Goal: Information Seeking & Learning: Find specific page/section

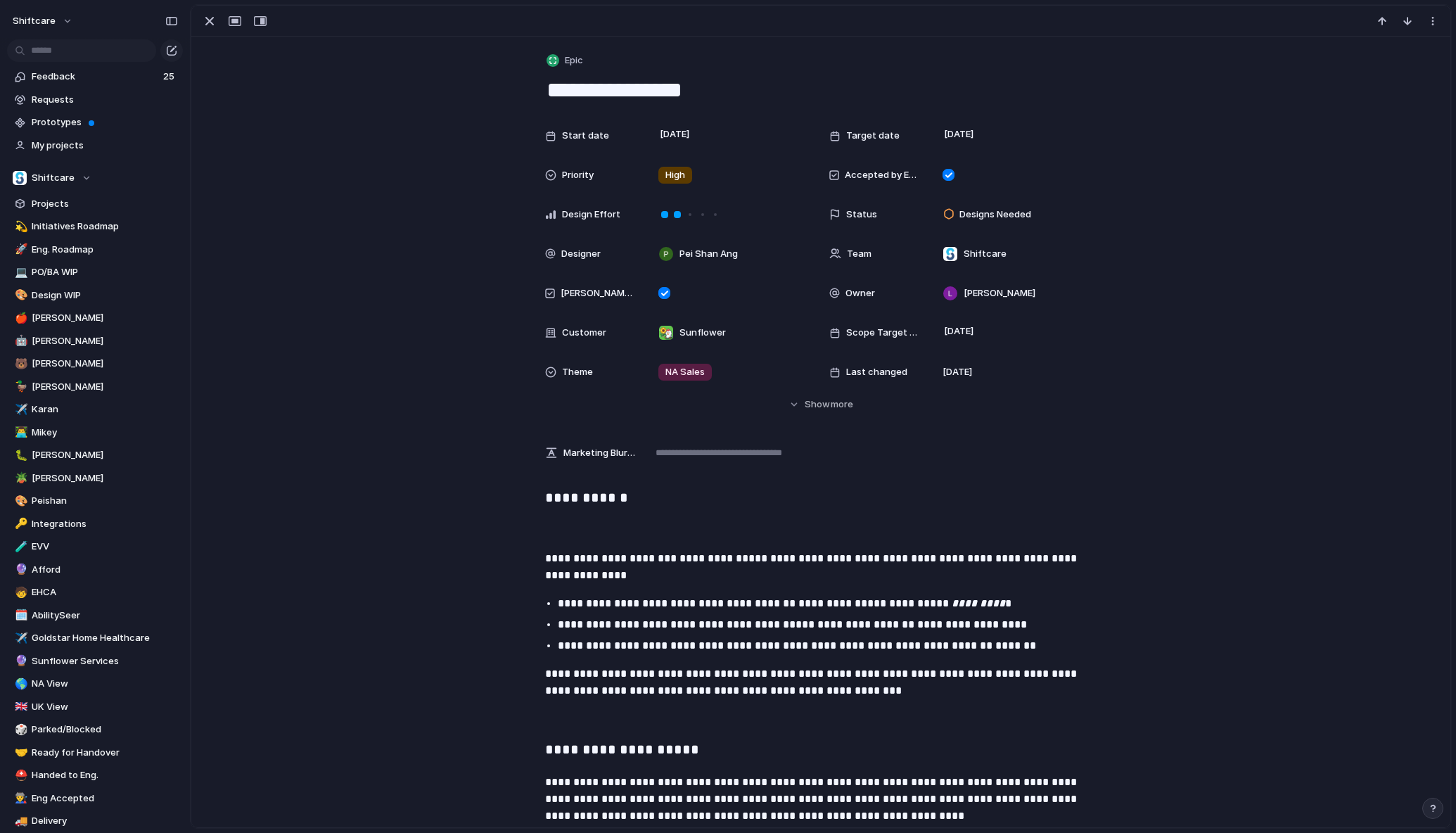
scroll to position [2585, 0]
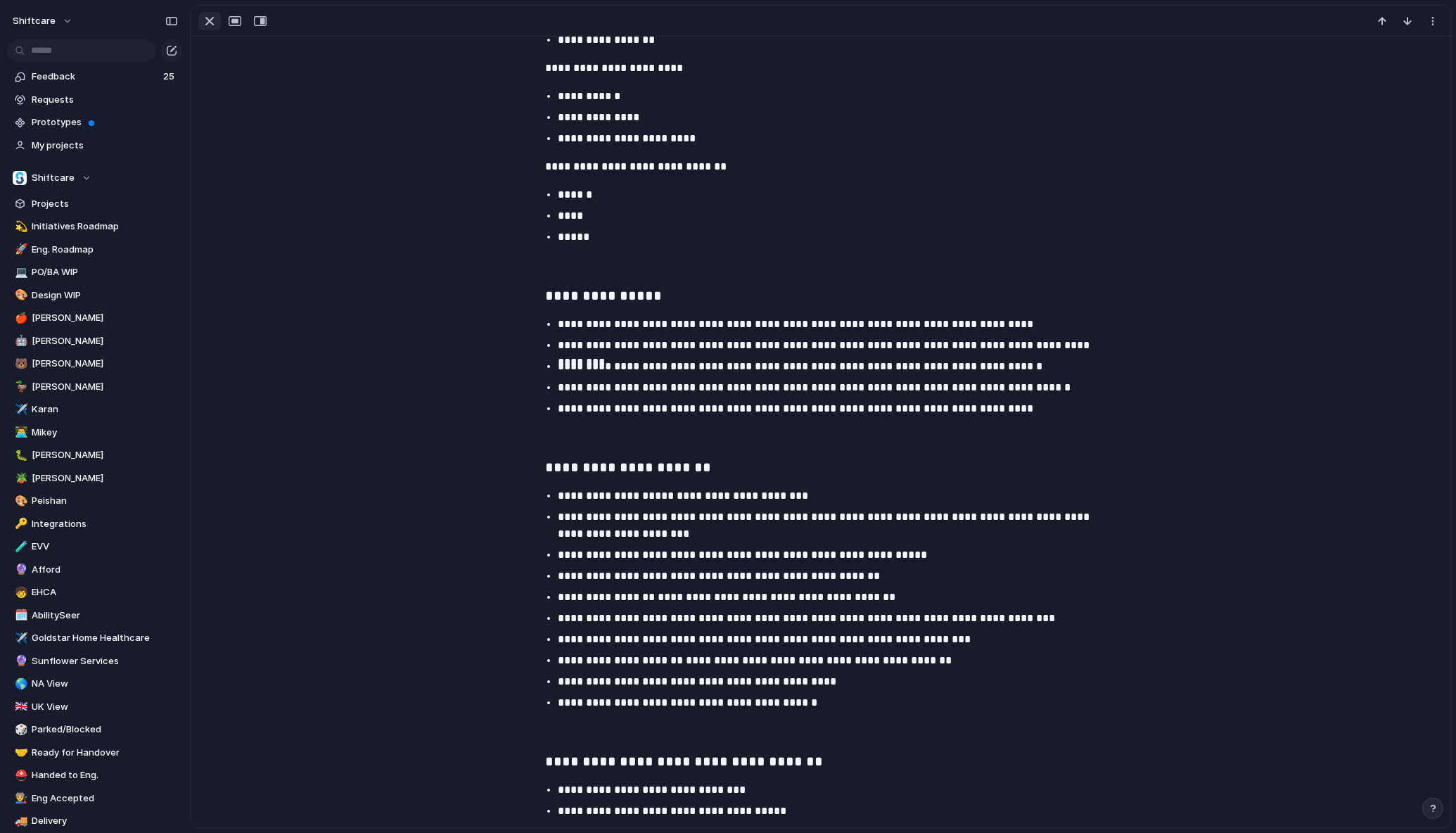
click at [209, 20] on div "button" at bounding box center [209, 21] width 17 height 17
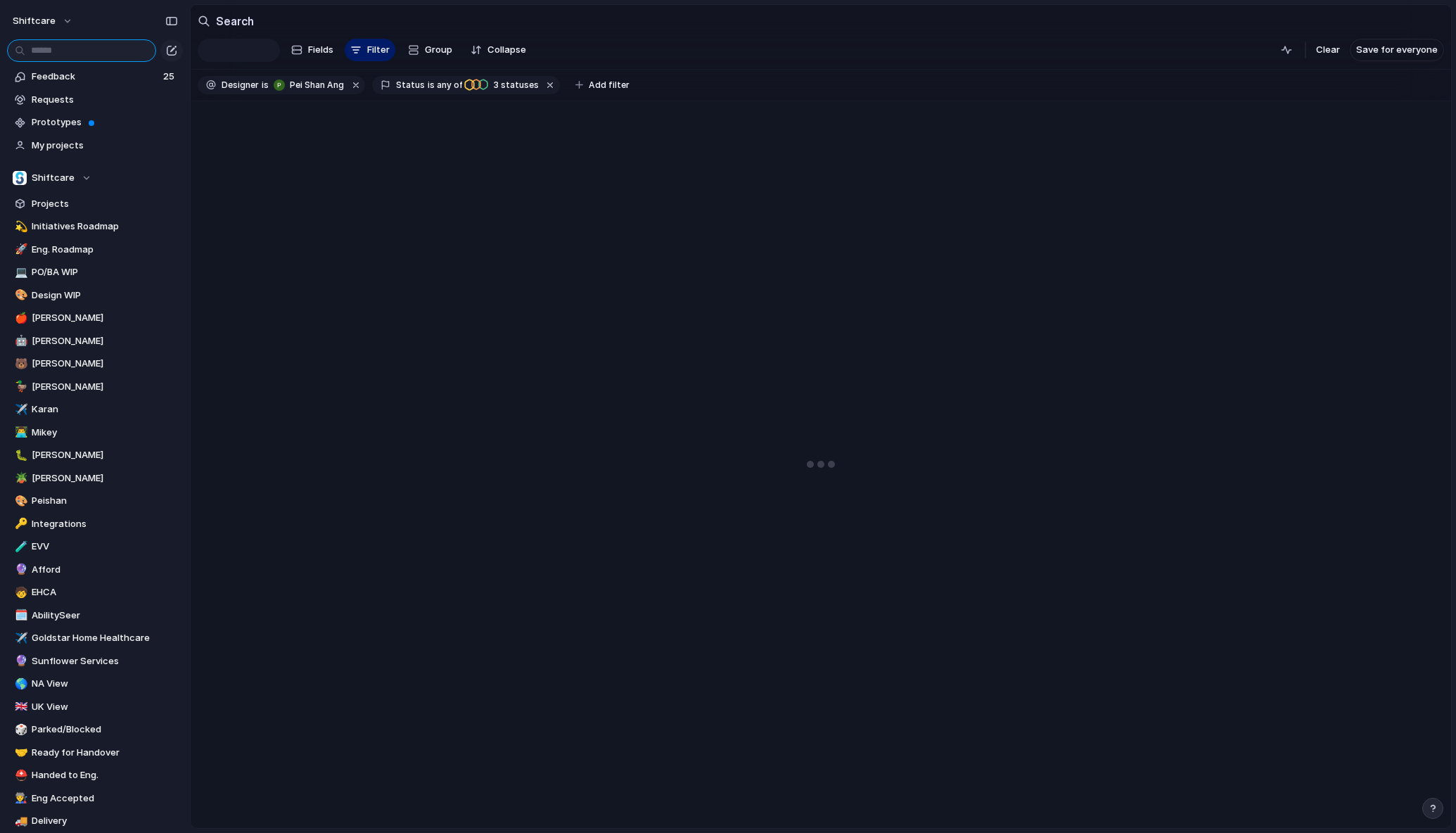
click at [97, 52] on input "text" at bounding box center [81, 51] width 149 height 22
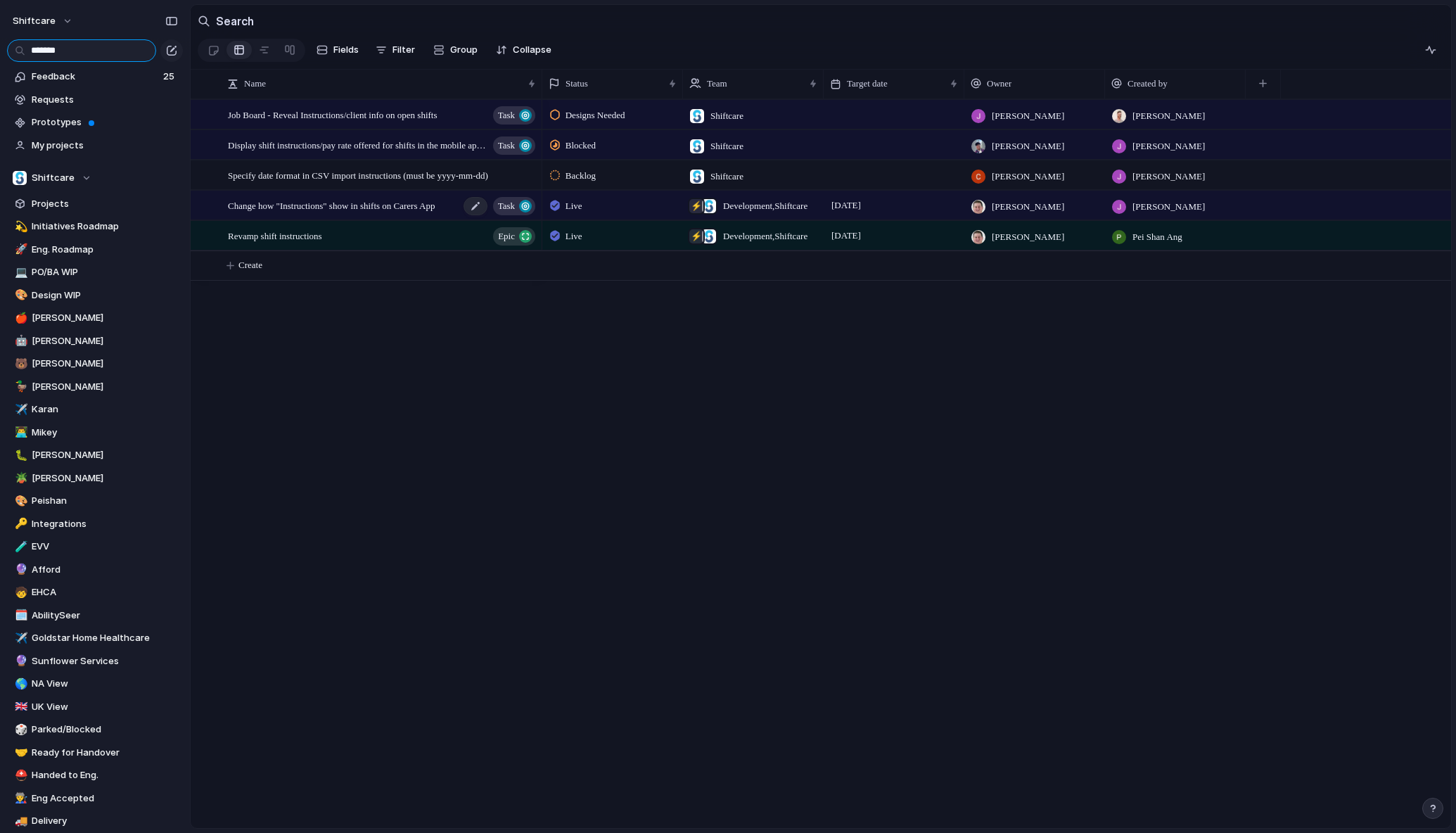
type input "*******"
click at [325, 210] on span "Change how "Instructions" show in shifts on Carers App" at bounding box center [331, 205] width 207 height 16
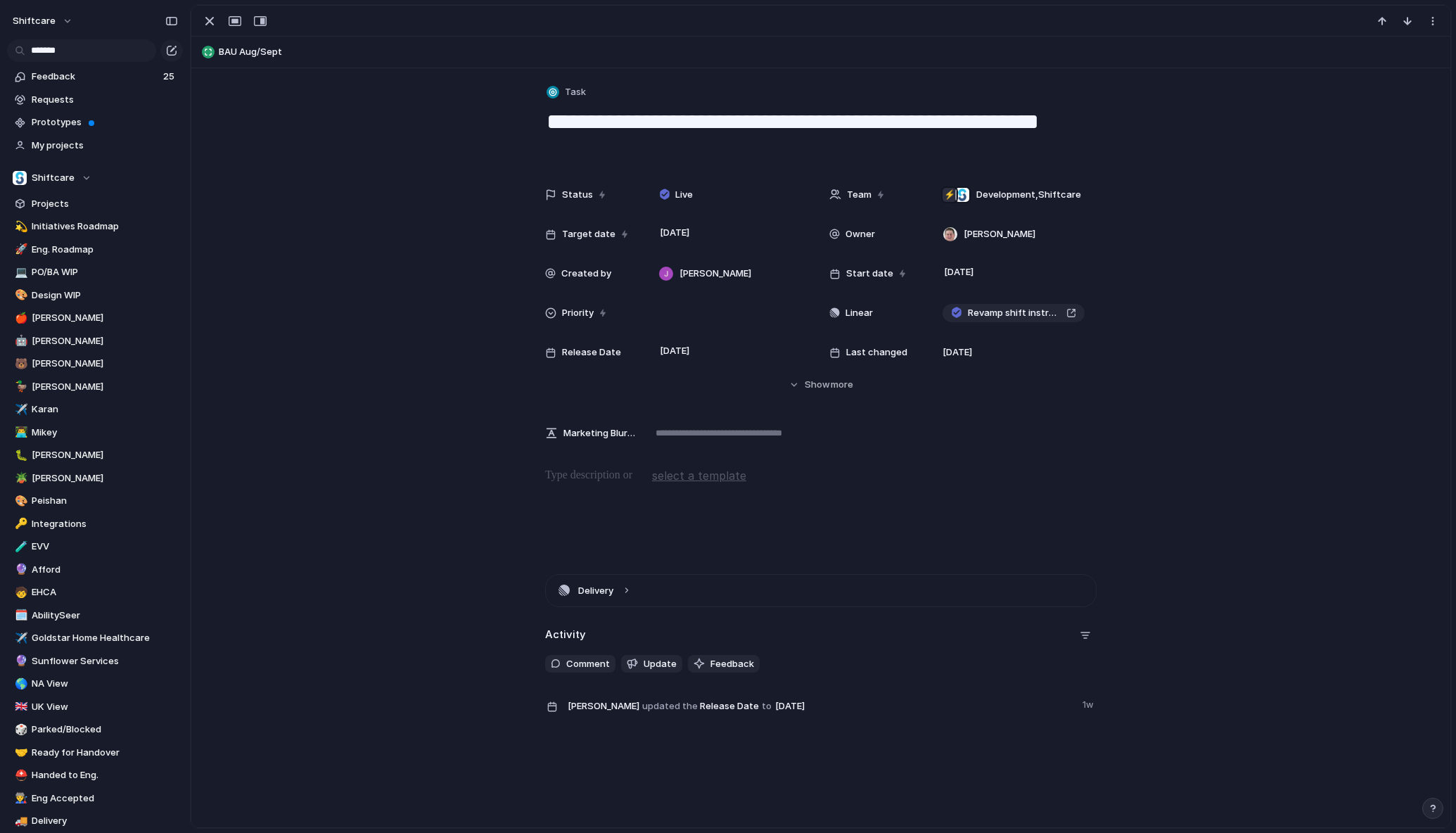
scroll to position [5, 0]
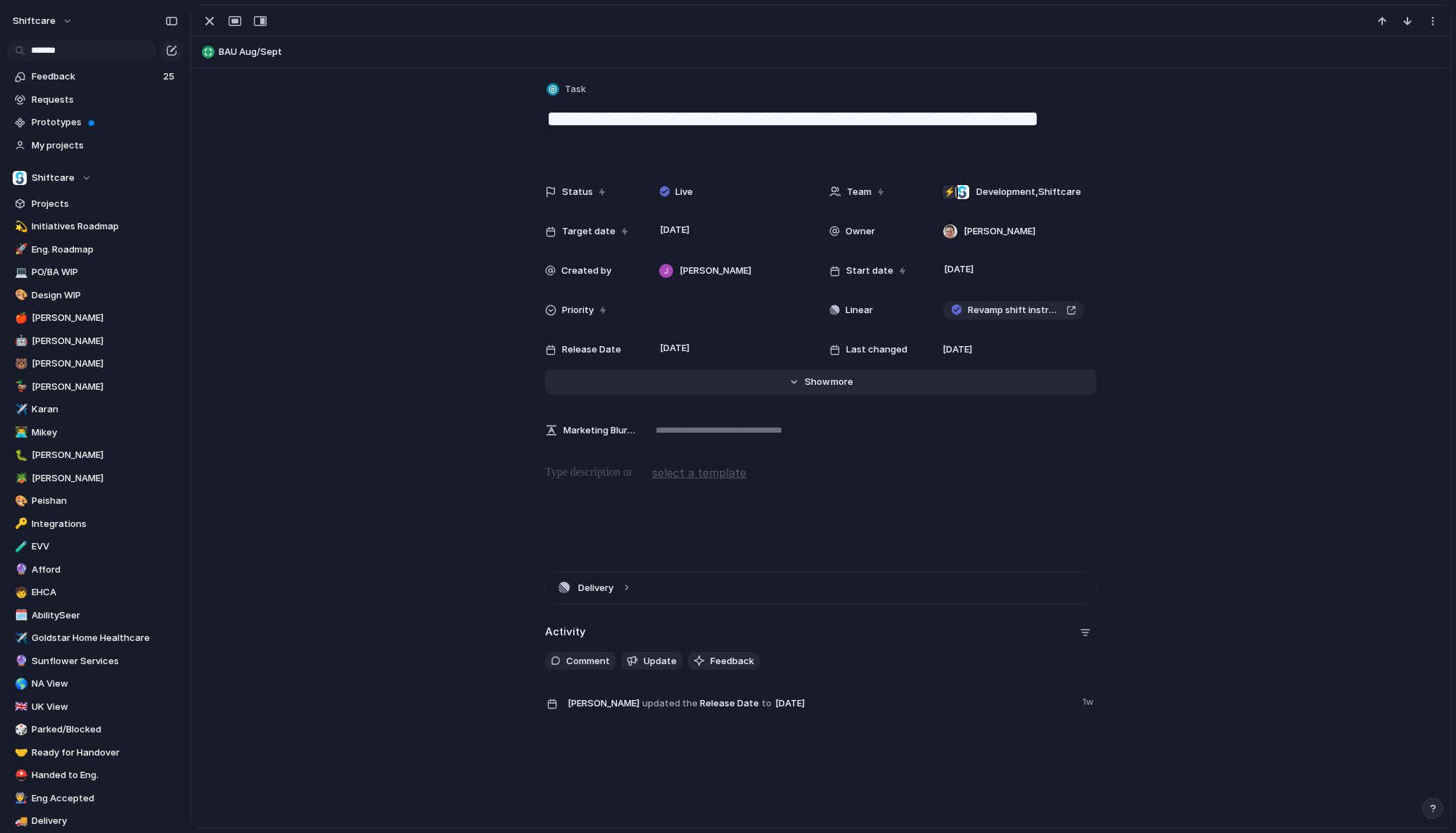
click at [839, 386] on span "more" at bounding box center [842, 381] width 22 height 14
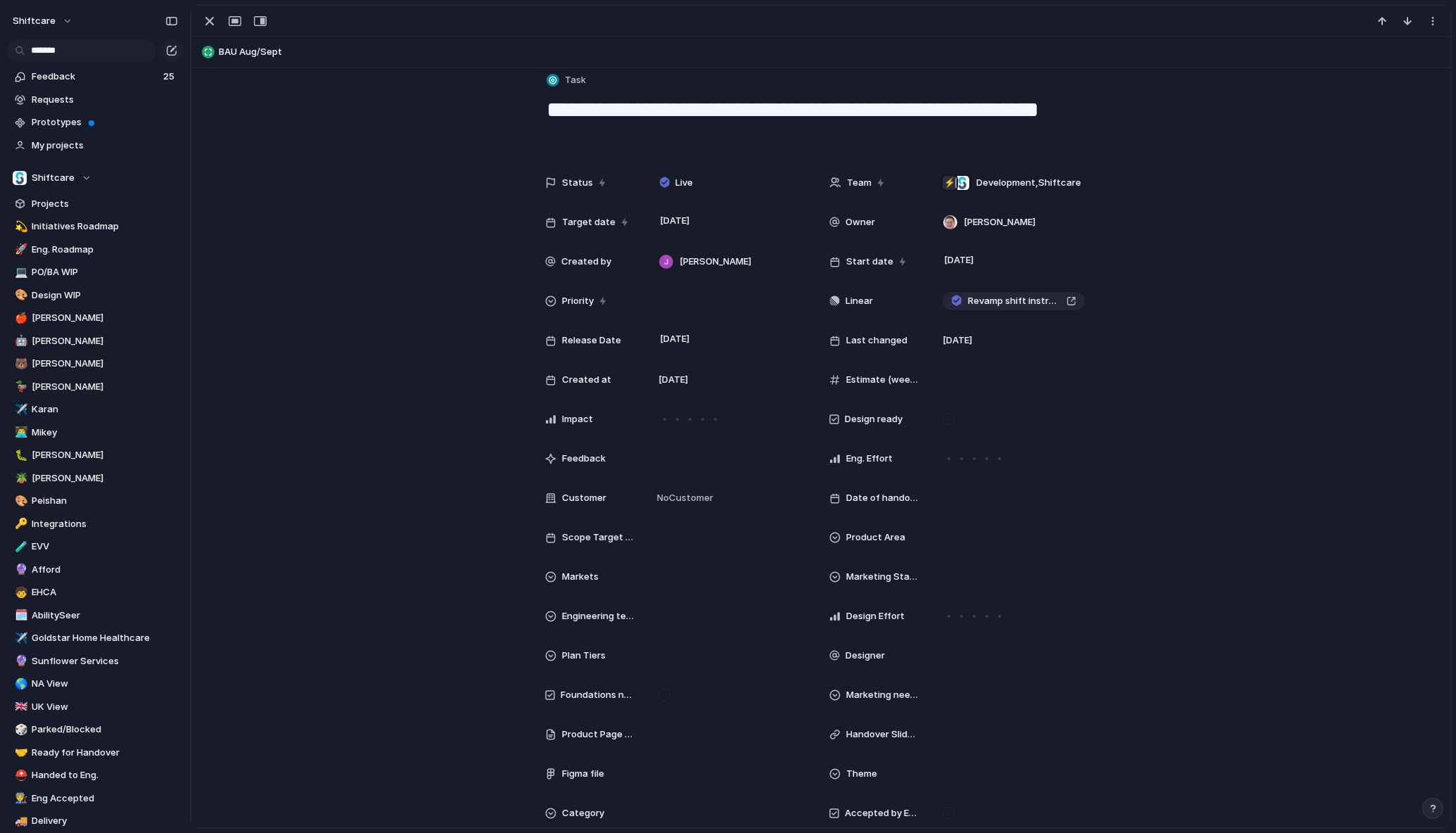
scroll to position [0, 0]
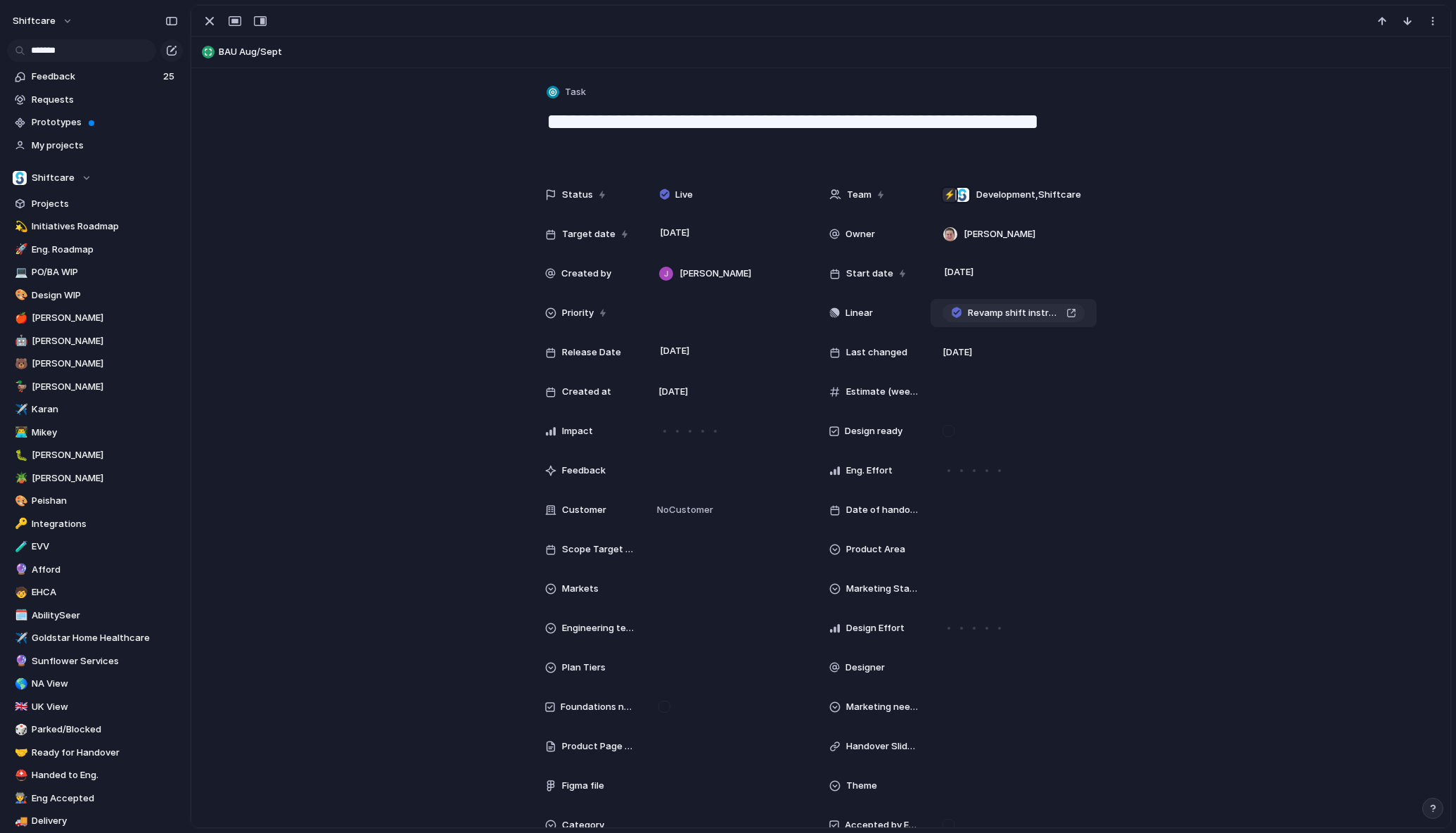
click at [1015, 318] on span "Revamp shift instructions" at bounding box center [1014, 313] width 93 height 14
